Goal: Information Seeking & Learning: Find specific fact

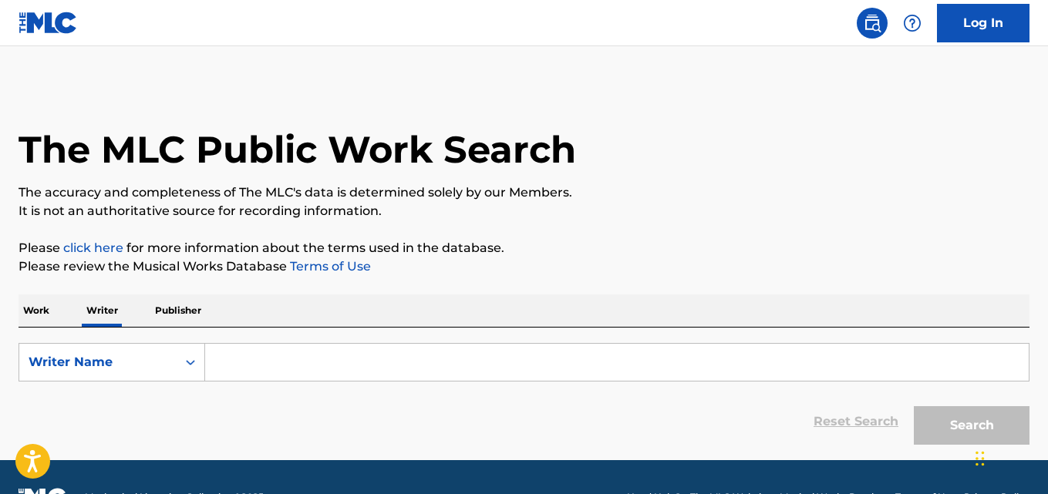
click at [306, 369] on input "Search Form" at bounding box center [617, 362] width 824 height 37
paste input "[PERSON_NAME]"
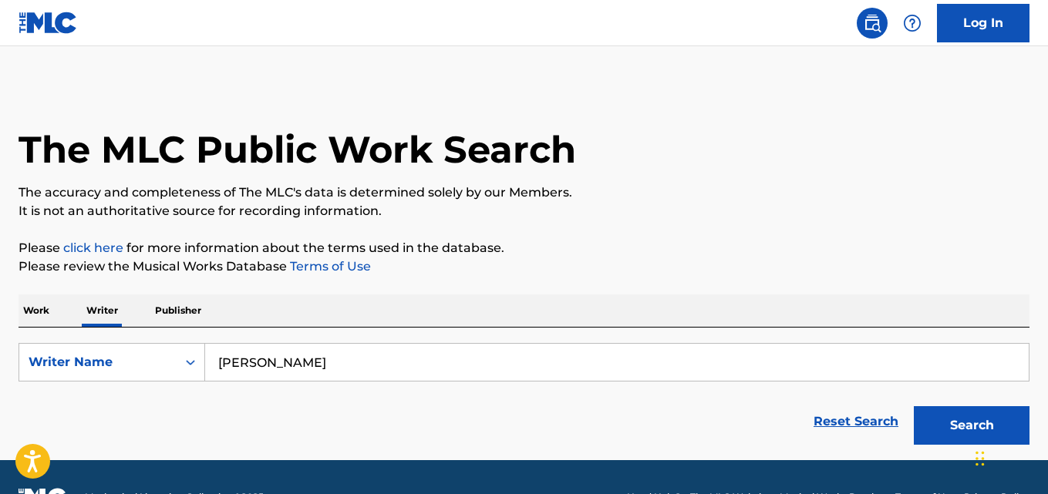
type input "[PERSON_NAME]"
click at [792, 180] on div "The MLC Public Work Search" at bounding box center [524, 141] width 1011 height 113
click at [955, 413] on button "Search" at bounding box center [972, 425] width 116 height 39
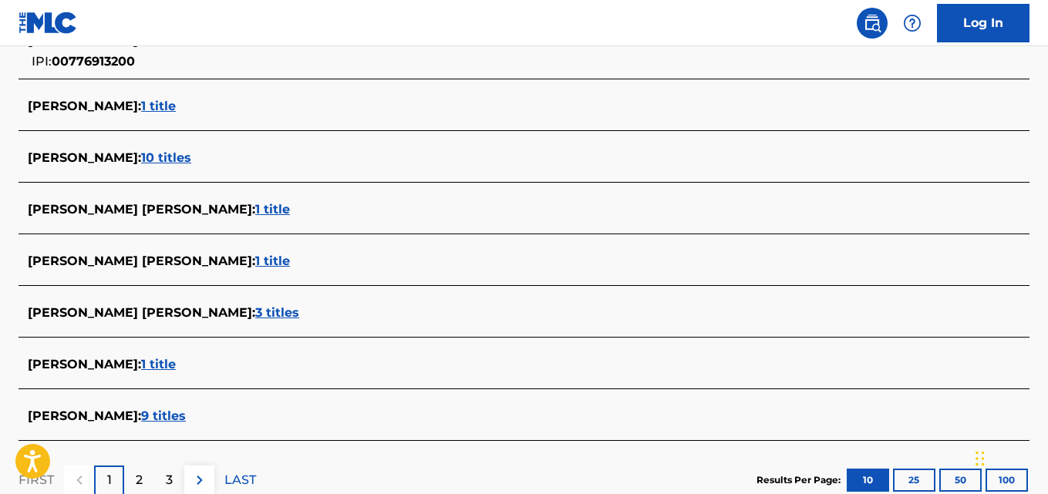
scroll to position [598, 0]
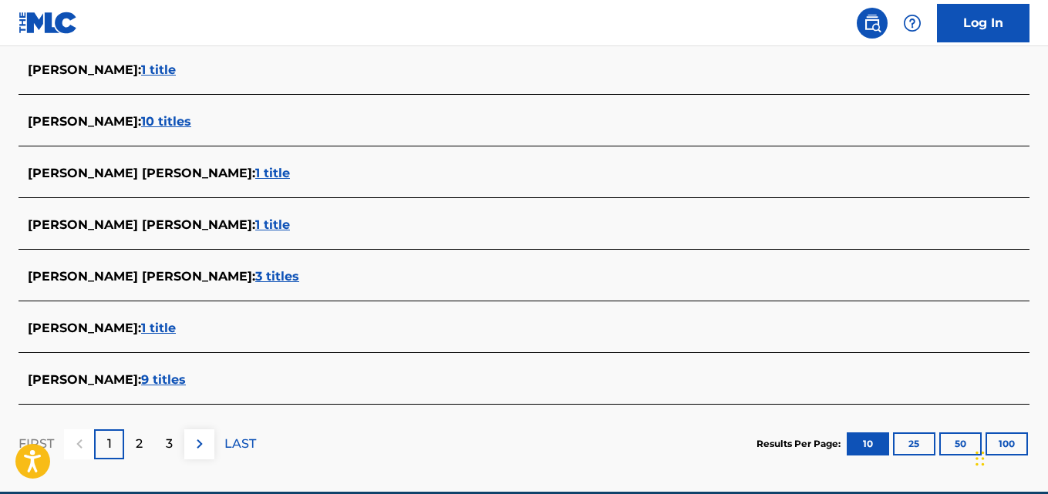
click at [141, 325] on span "[PERSON_NAME] :" at bounding box center [84, 328] width 113 height 15
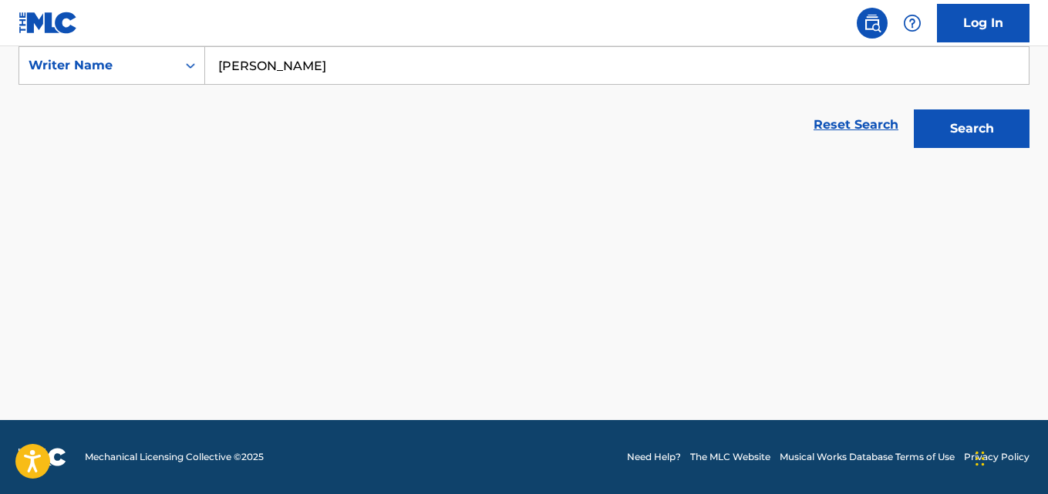
scroll to position [297, 0]
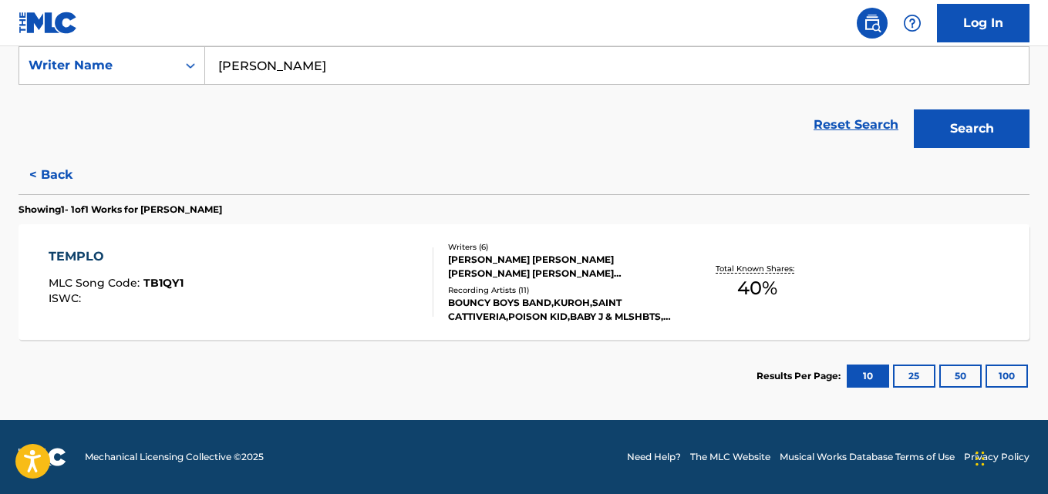
click at [131, 294] on div "ISWC :" at bounding box center [116, 299] width 135 height 12
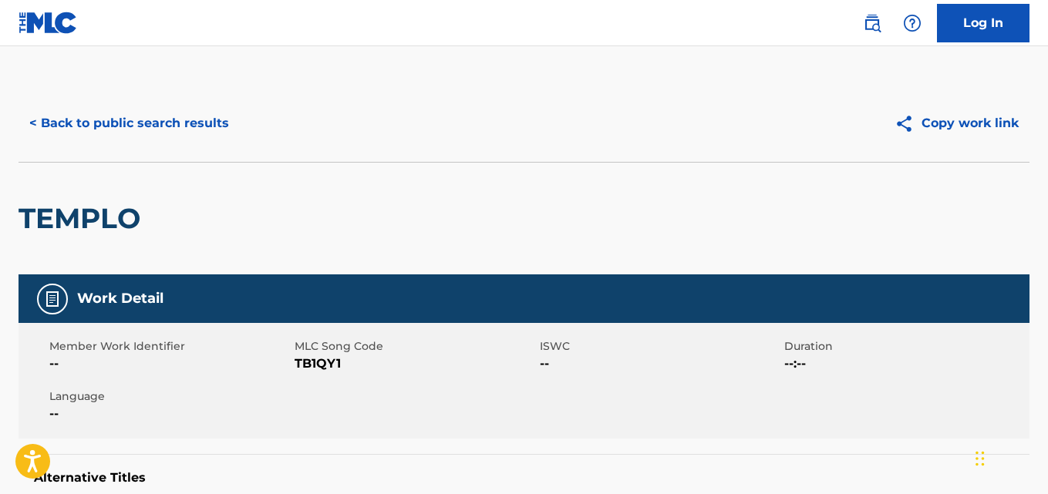
click at [196, 126] on button "< Back to public search results" at bounding box center [129, 123] width 221 height 39
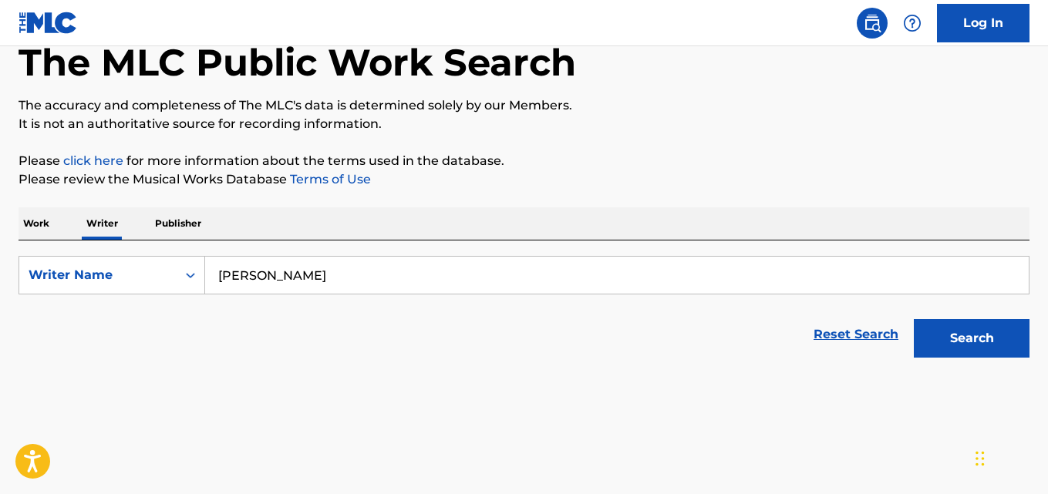
click at [310, 289] on input "[PERSON_NAME]" at bounding box center [617, 275] width 824 height 37
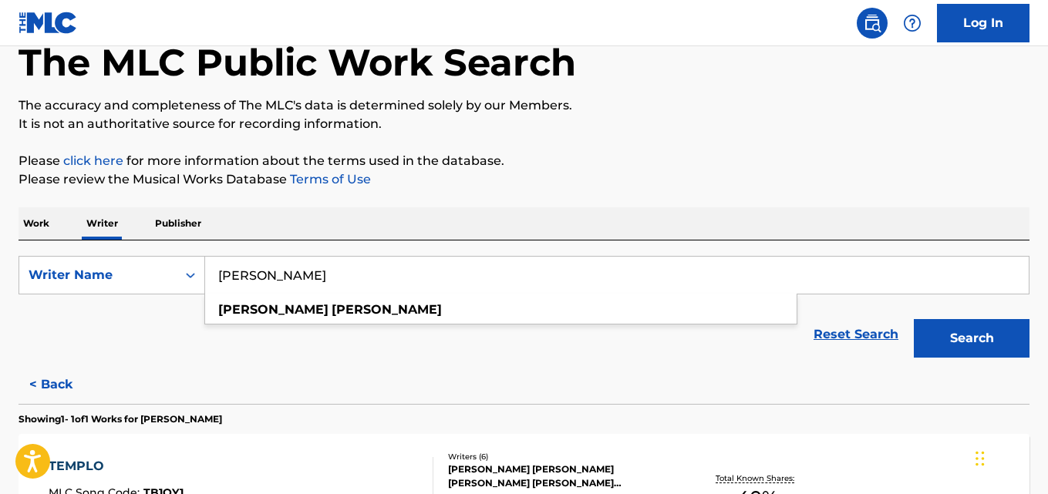
paste input "[PERSON_NAME]"
type input "[PERSON_NAME]"
click at [693, 198] on div "The MLC Public Work Search The accuracy and completeness of The MLC's data is d…" at bounding box center [524, 310] width 1048 height 625
click at [989, 333] on button "Search" at bounding box center [972, 338] width 116 height 39
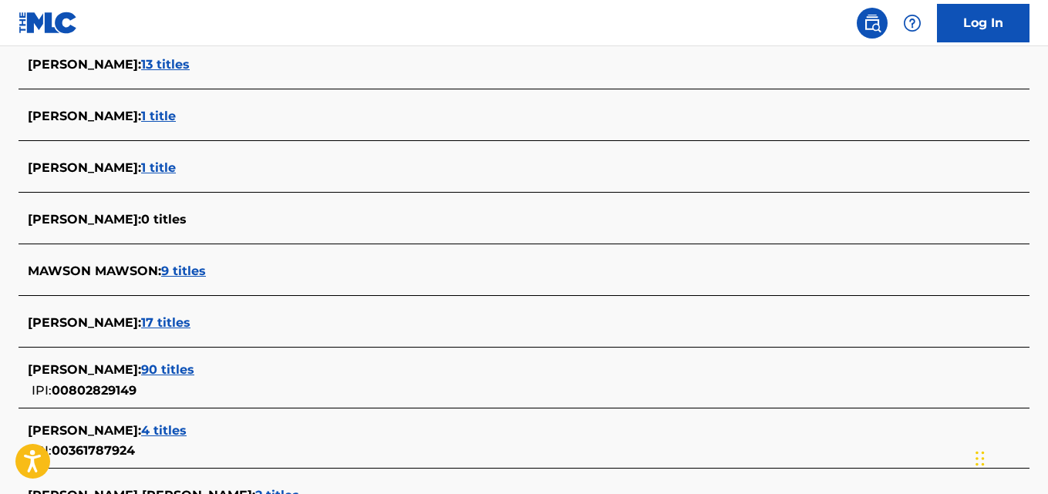
scroll to position [492, 0]
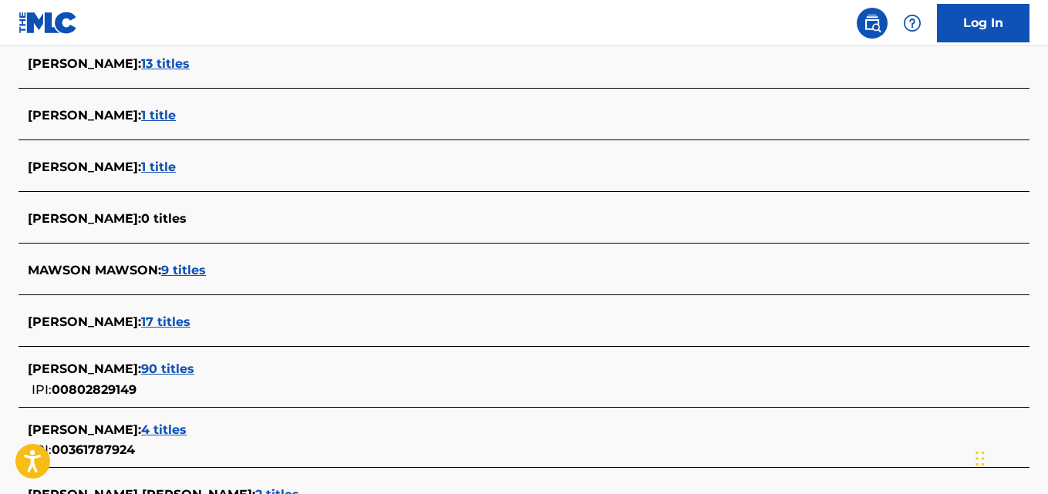
click at [214, 368] on div "[PERSON_NAME] : 90 titles" at bounding box center [504, 369] width 952 height 19
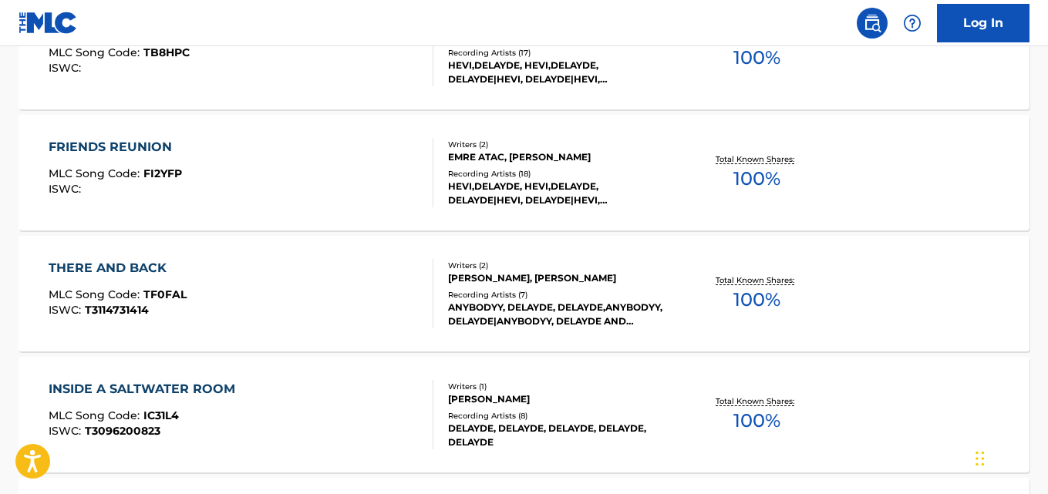
scroll to position [542, 0]
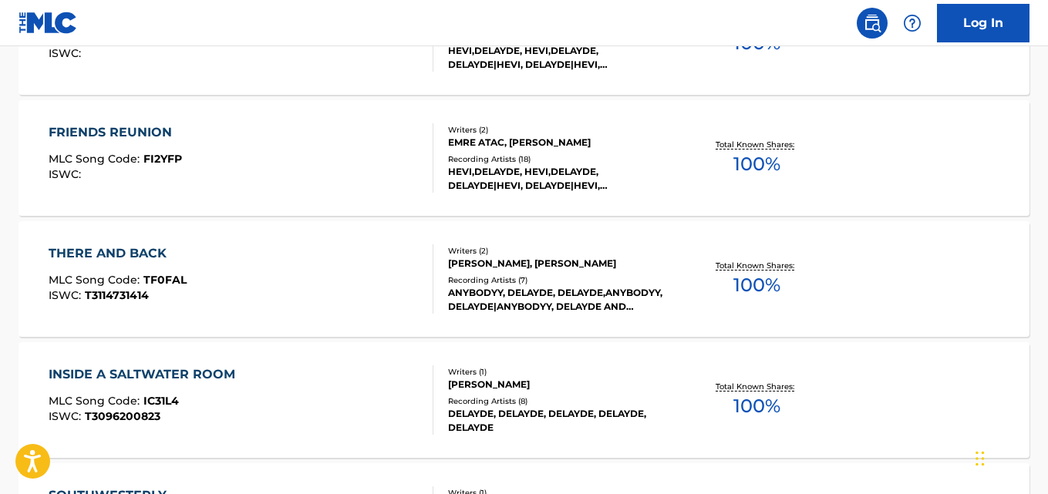
click at [660, 421] on div "DELAYDE, DELAYDE, DELAYDE, DELAYDE, DELAYDE" at bounding box center [560, 421] width 225 height 28
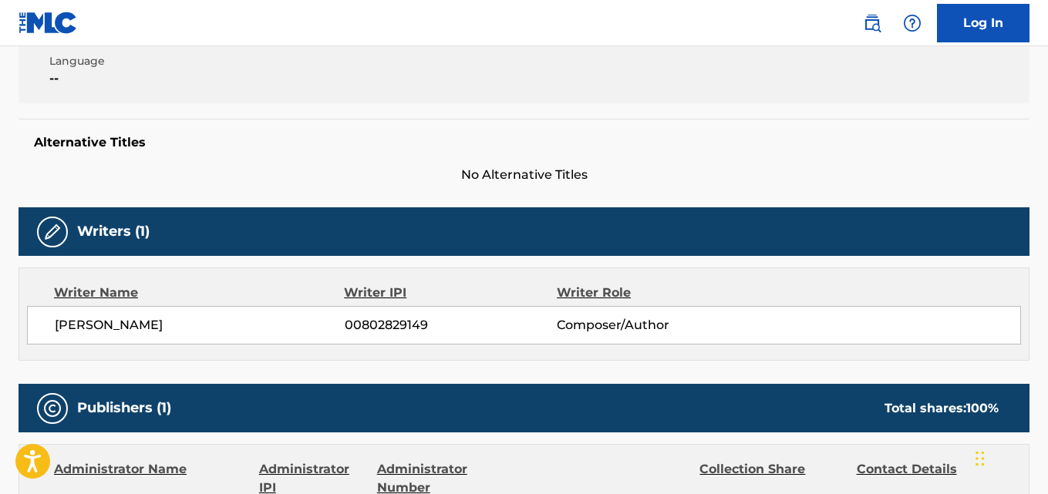
scroll to position [377, 0]
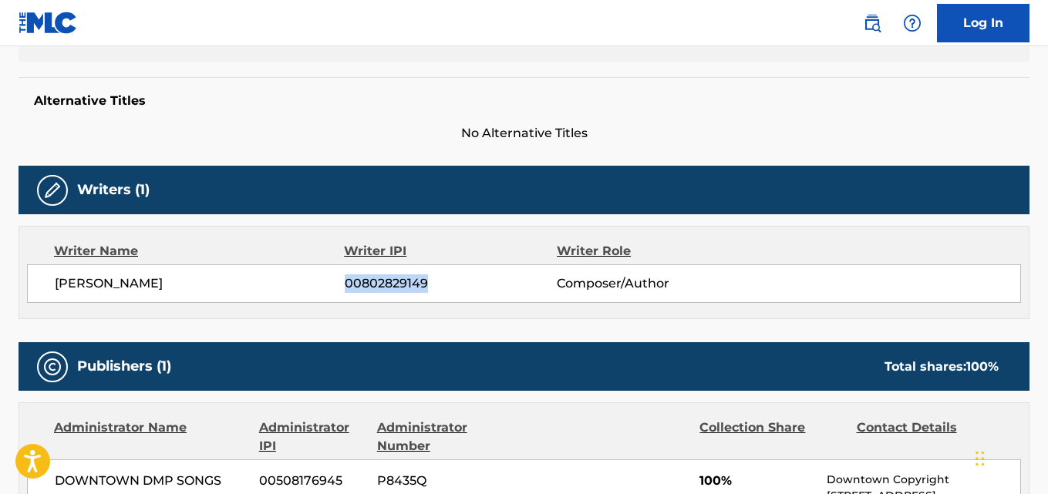
drag, startPoint x: 443, startPoint y: 291, endPoint x: 345, endPoint y: 289, distance: 97.2
click at [345, 289] on span "00802829149" at bounding box center [451, 284] width 212 height 19
copy span "00802829149"
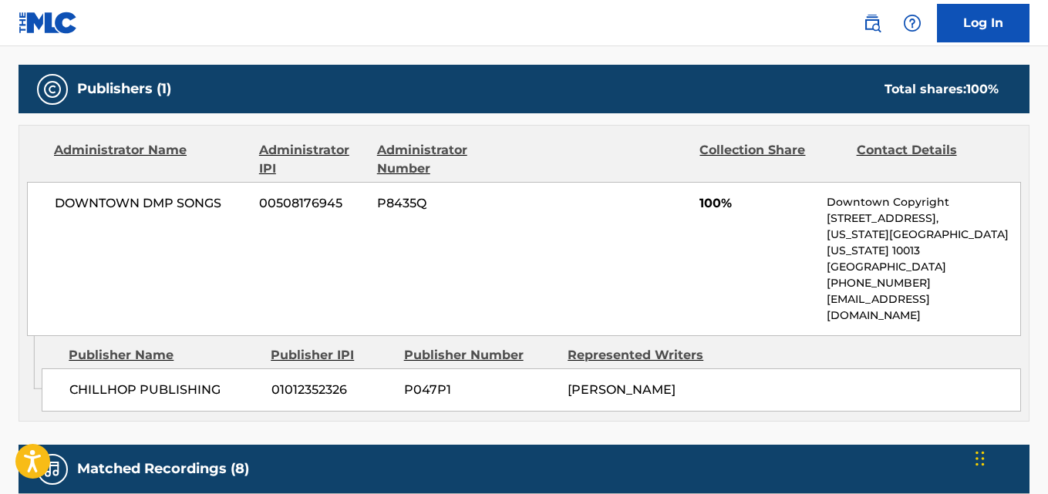
scroll to position [660, 0]
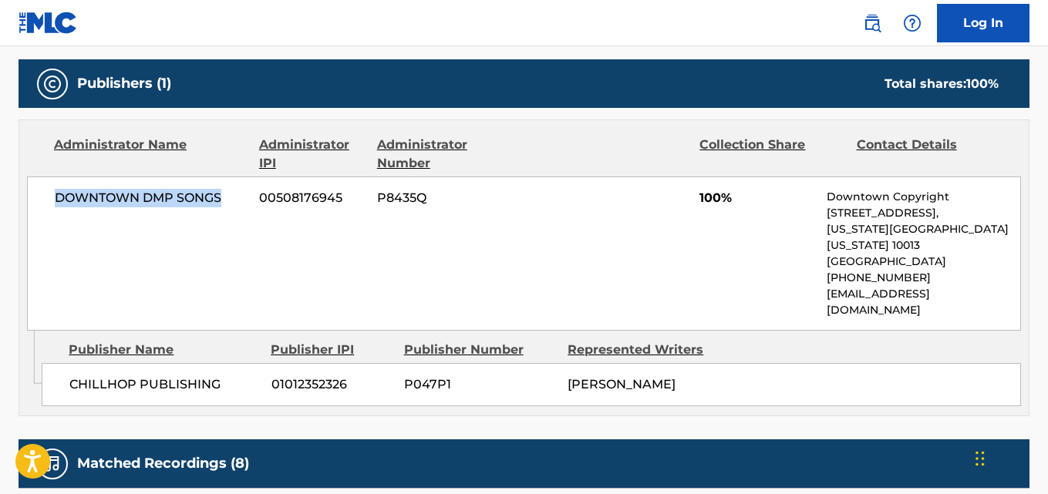
drag, startPoint x: 43, startPoint y: 199, endPoint x: 223, endPoint y: 204, distance: 179.8
click at [223, 204] on div "DOWNTOWN DMP SONGS 00508176945 P8435Q 100% Downtown Copyright [STREET_ADDRESS][…" at bounding box center [524, 254] width 994 height 154
copy span "DOWNTOWN DMP SONGS"
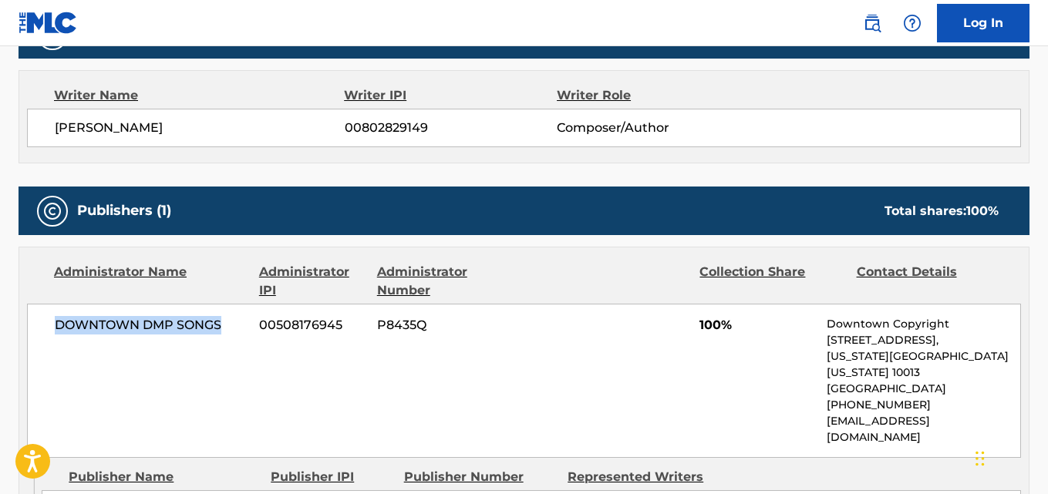
scroll to position [457, 0]
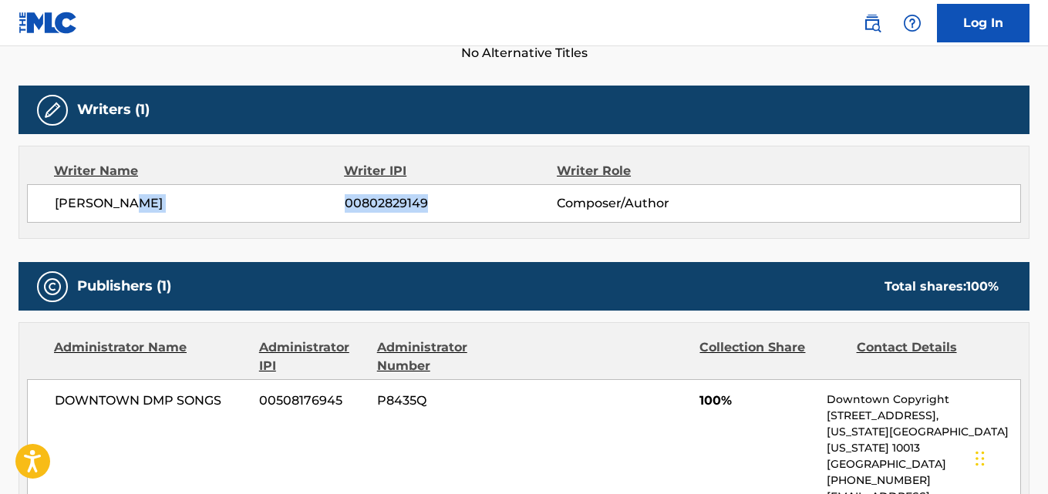
drag, startPoint x: 443, startPoint y: 204, endPoint x: 337, endPoint y: 208, distance: 106.5
click at [337, 208] on div "[PERSON_NAME] 00802829149 Composer/Author" at bounding box center [538, 203] width 966 height 19
copy div "00802829149"
